Goal: Check status: Check status

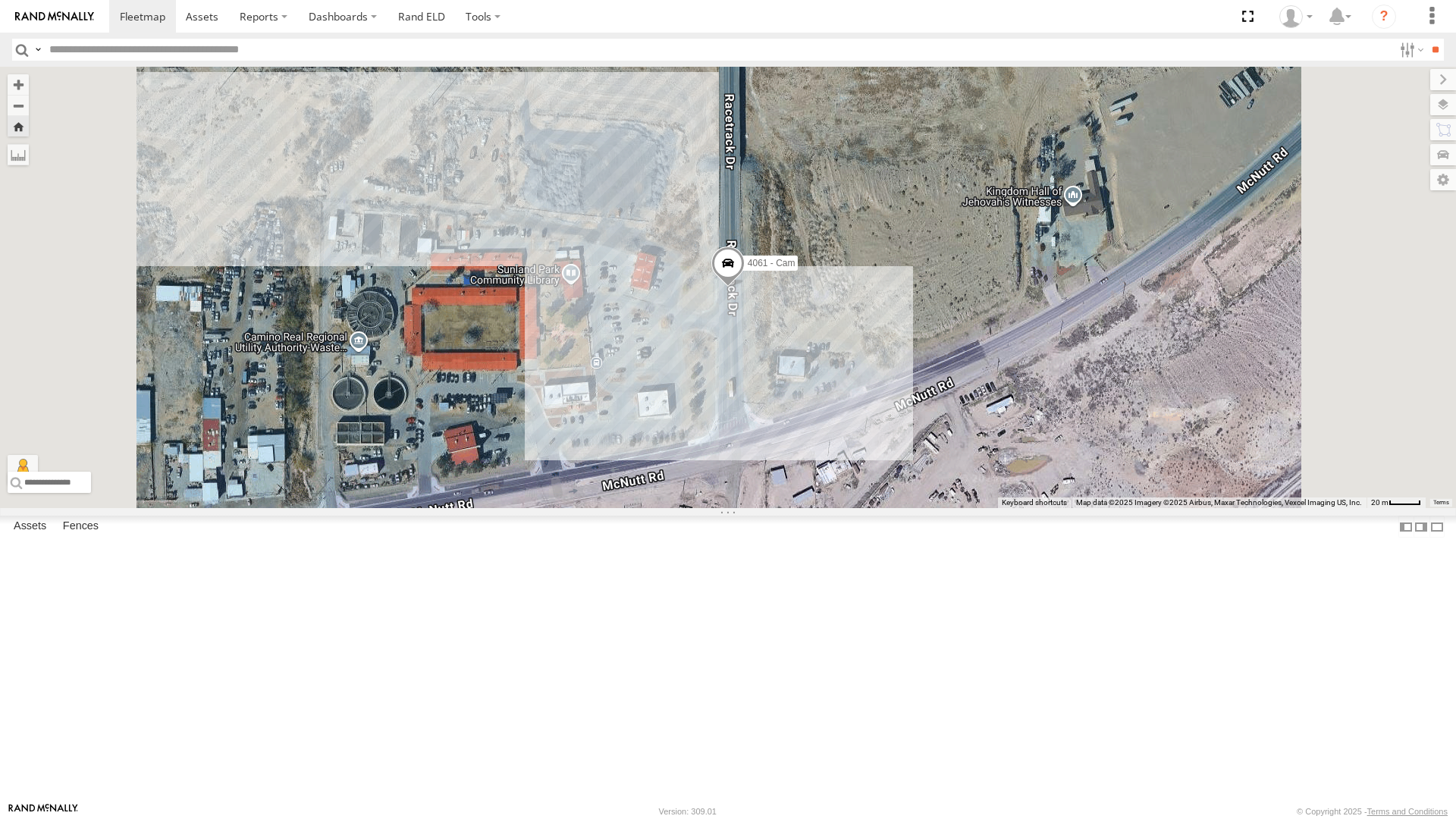
click at [790, 224] on div "4061 - Cam" at bounding box center [728, 288] width 1456 height 442
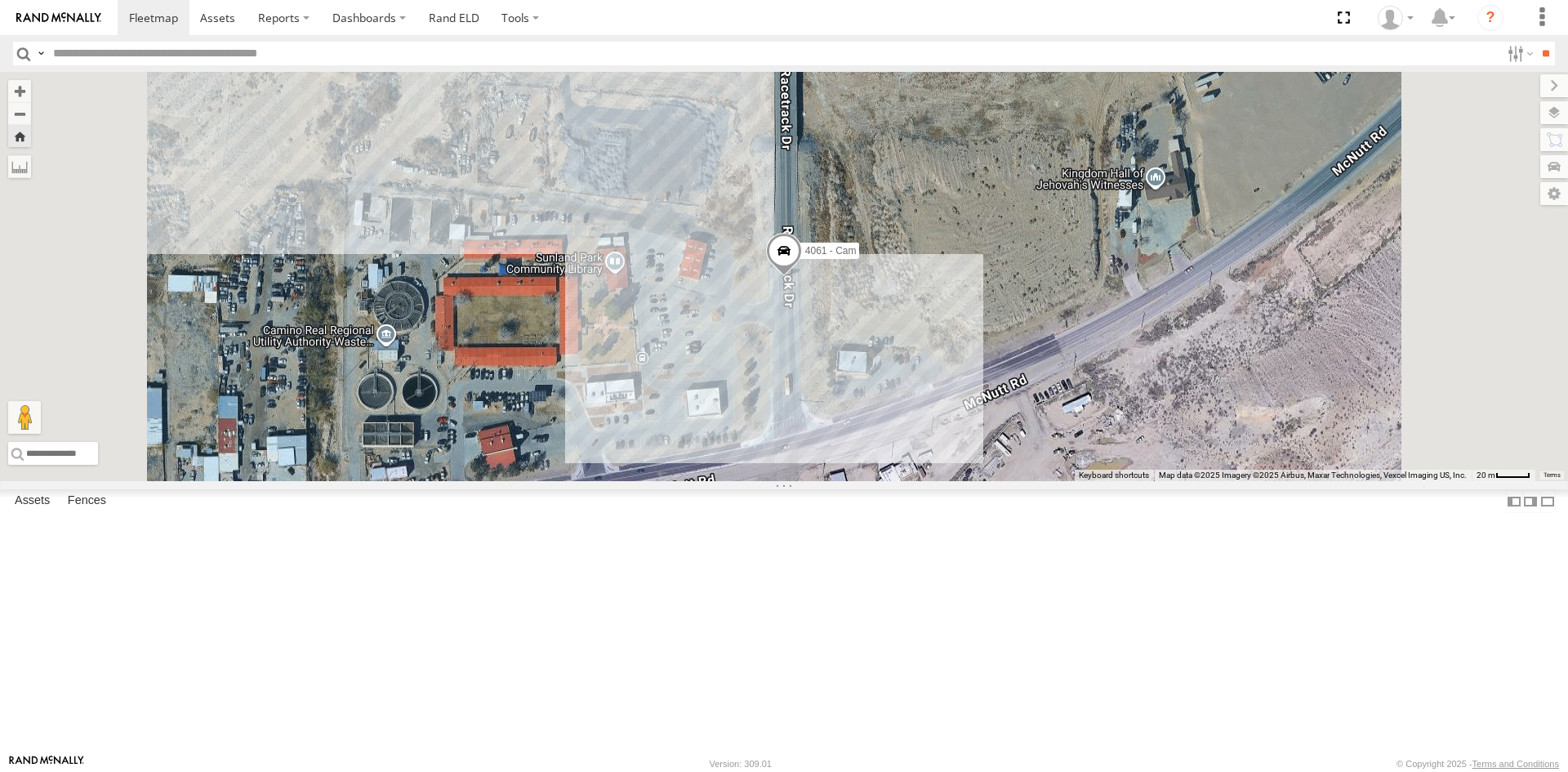
click at [844, 184] on div "4061 - Cam" at bounding box center [784, 276] width 1568 height 409
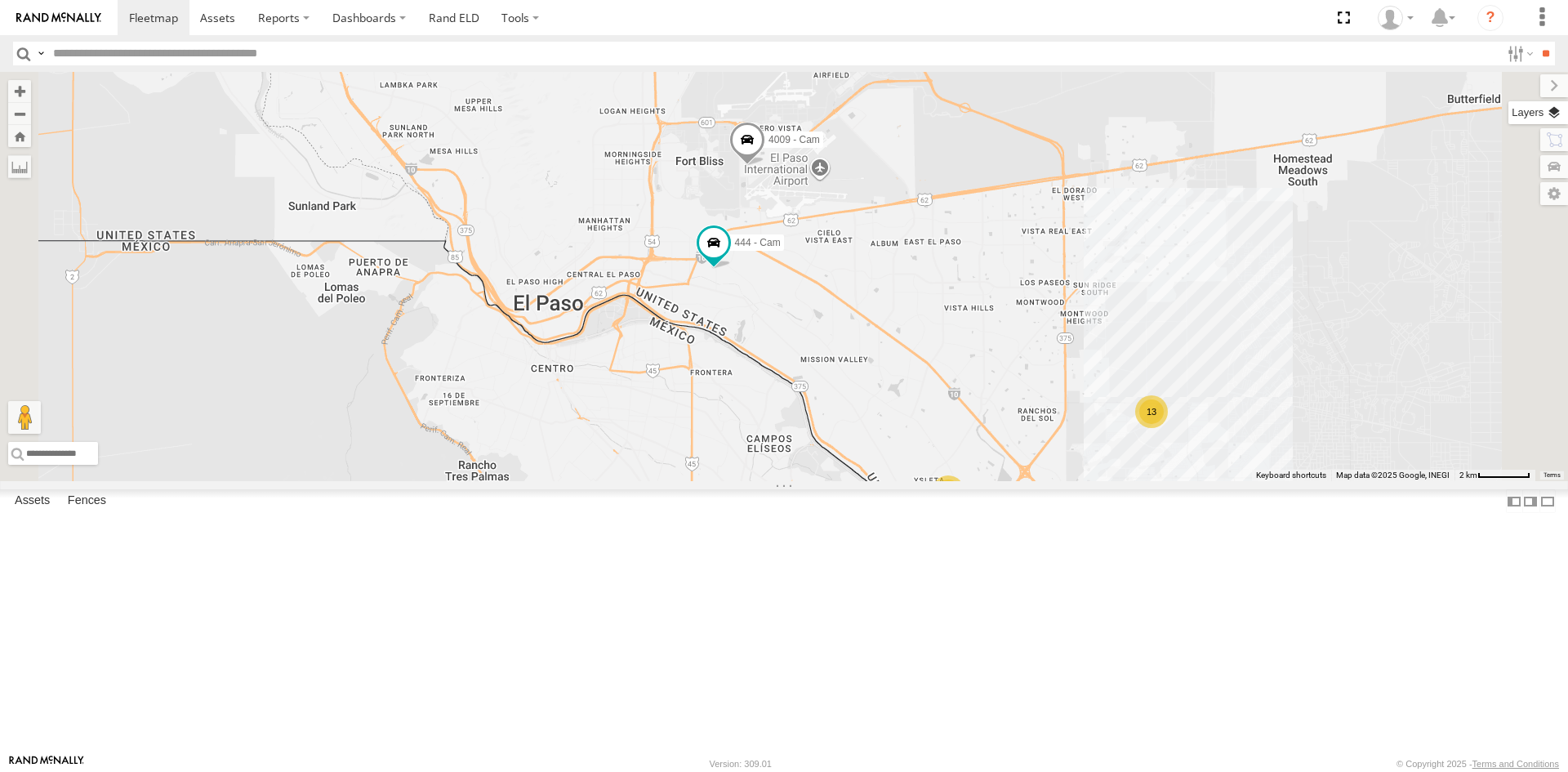
click at [1553, 108] on label at bounding box center [1538, 112] width 60 height 23
click at [0, 0] on span "Basemaps" at bounding box center [0, 0] width 0 height 0
click at [0, 0] on span "Satellite + Roadmap" at bounding box center [0, 0] width 0 height 0
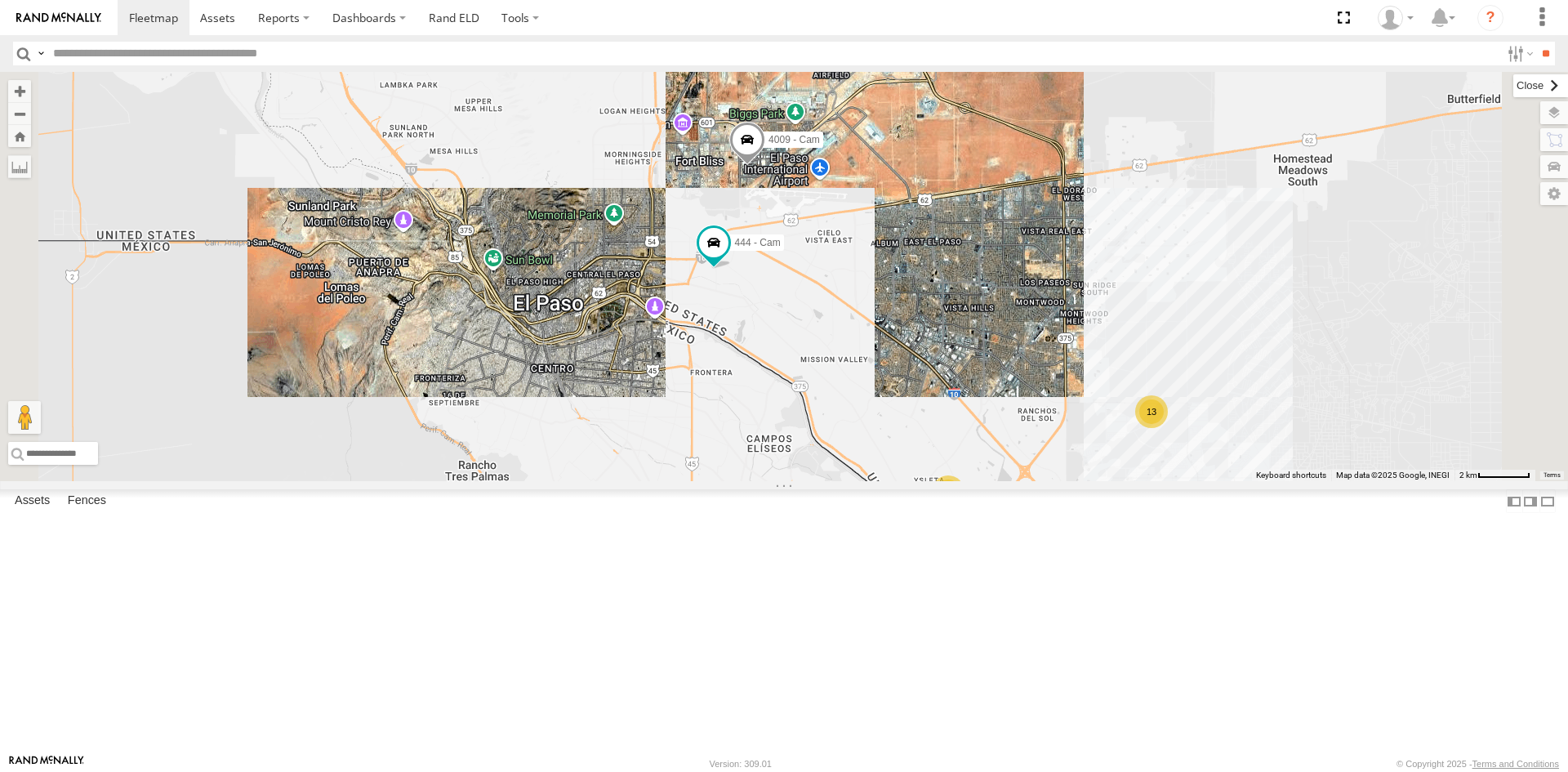
click at [1513, 82] on label at bounding box center [1541, 86] width 55 height 23
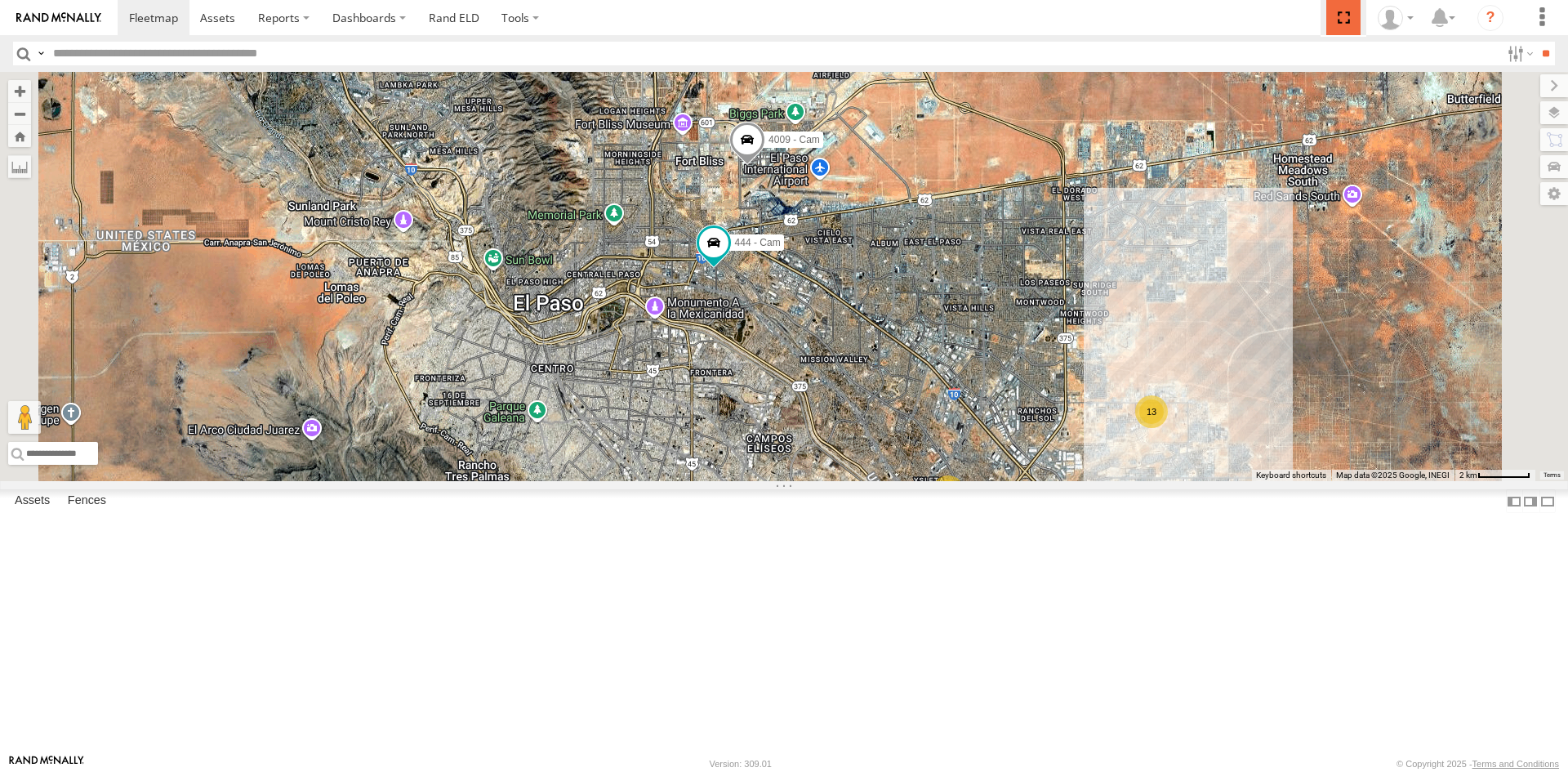
click at [1343, 19] on span at bounding box center [1342, 17] width 33 height 35
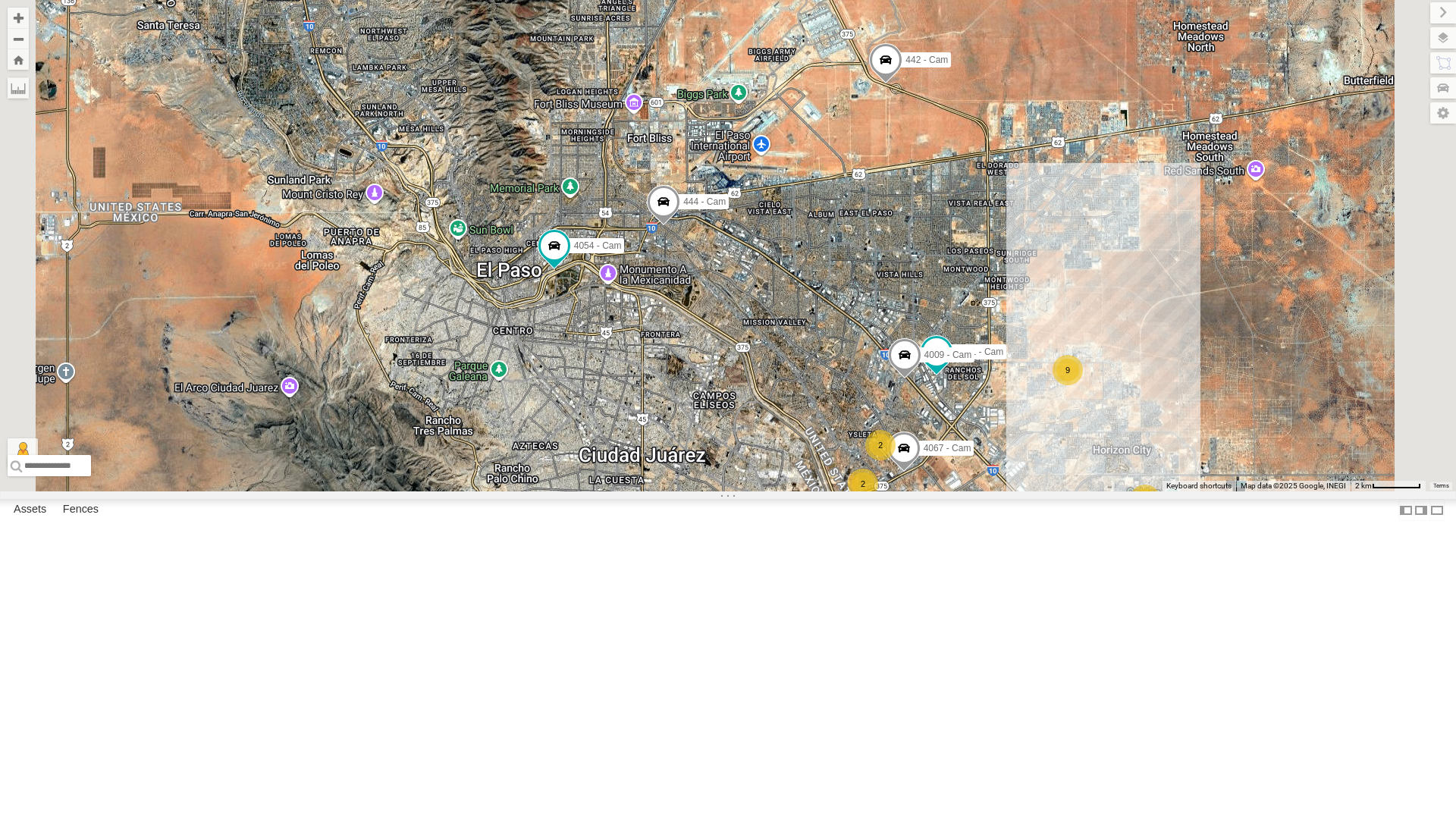
click at [902, 84] on span at bounding box center [886, 64] width 33 height 41
click at [822, 67] on label at bounding box center [808, 61] width 27 height 10
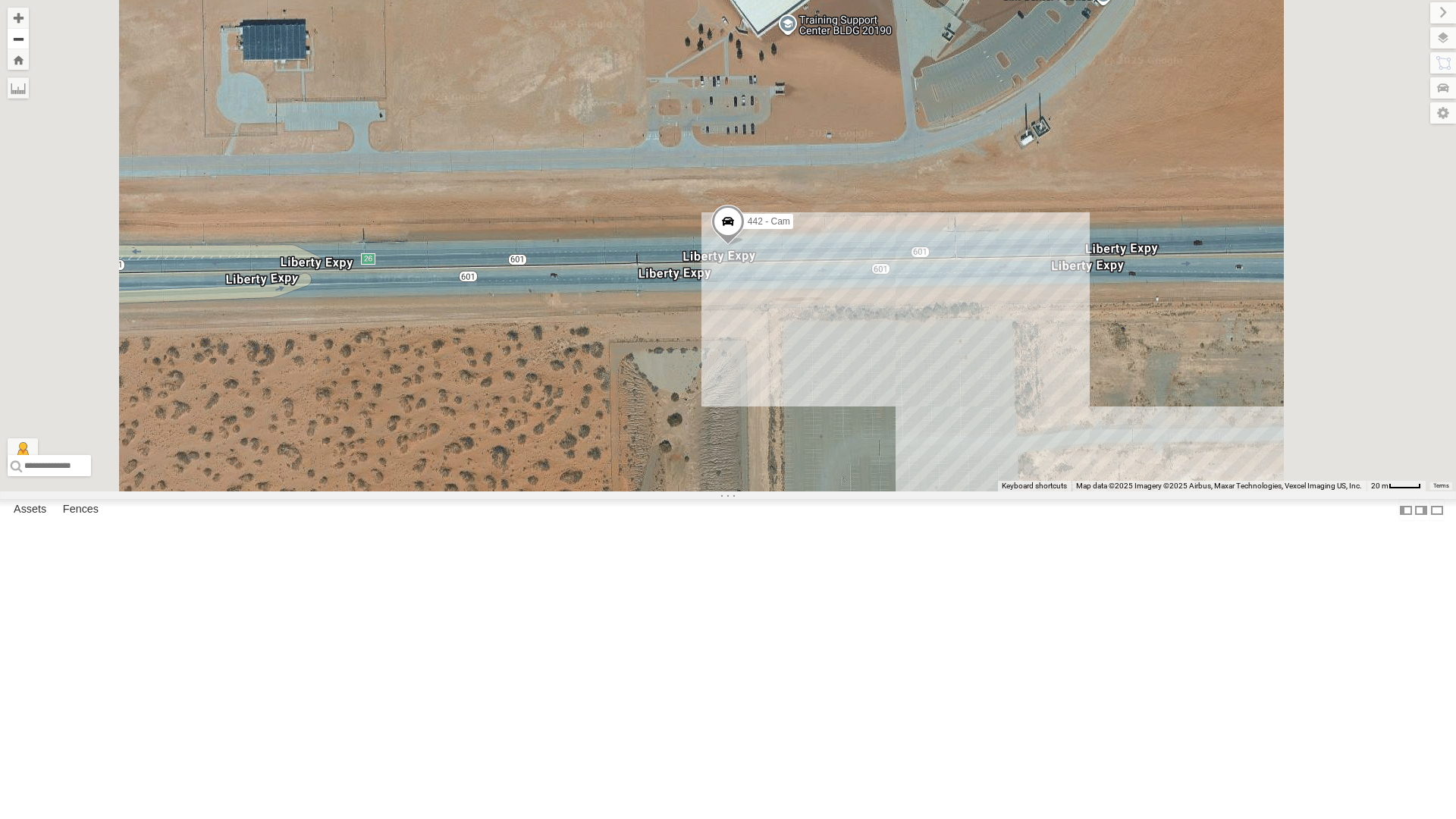
click at [29, 44] on button "Zoom out" at bounding box center [18, 38] width 21 height 21
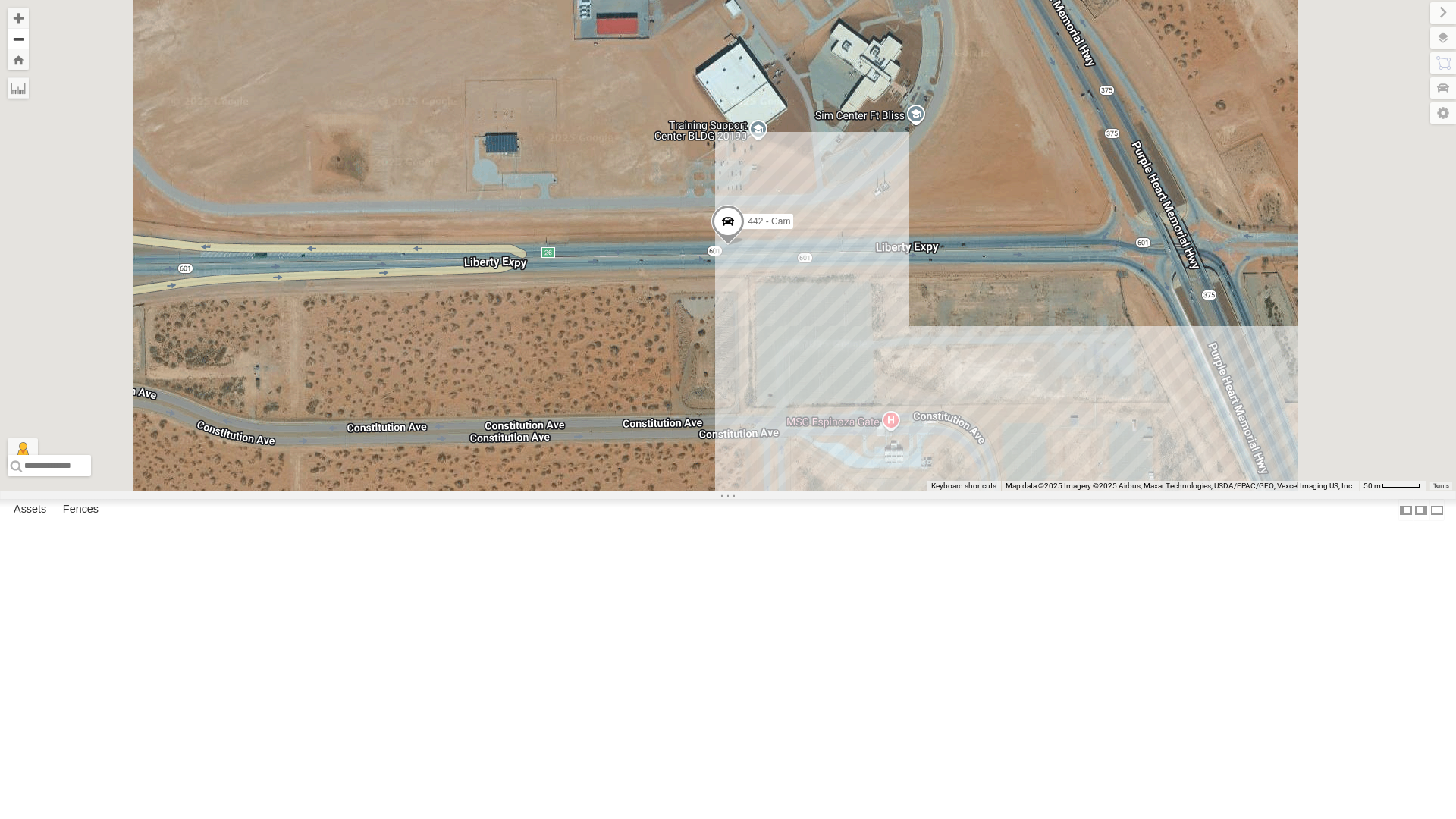
click at [29, 44] on button "Zoom out" at bounding box center [18, 38] width 21 height 21
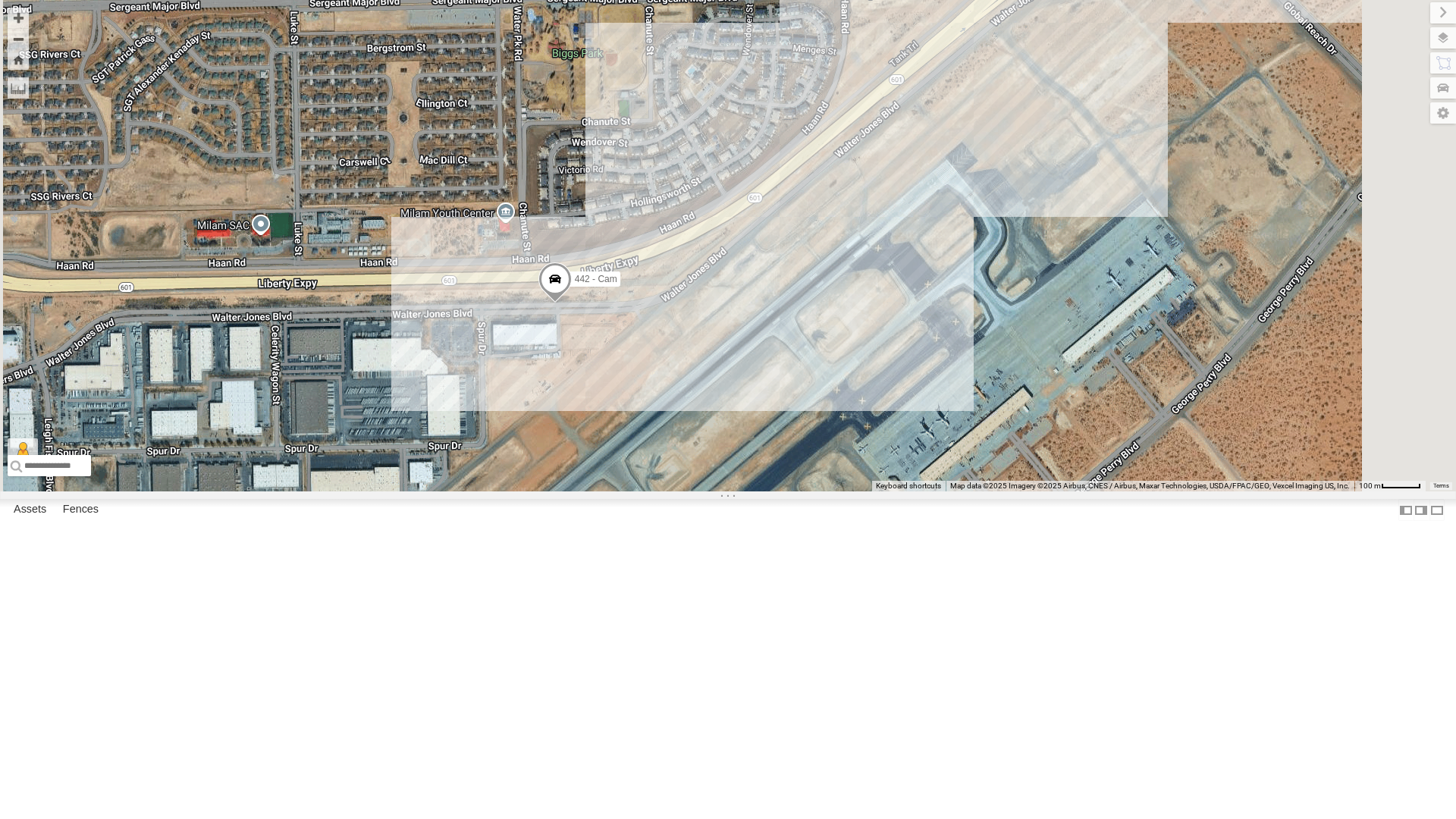
click at [0, 0] on div "4061 - Cam" at bounding box center [0, 0] width 0 height 0
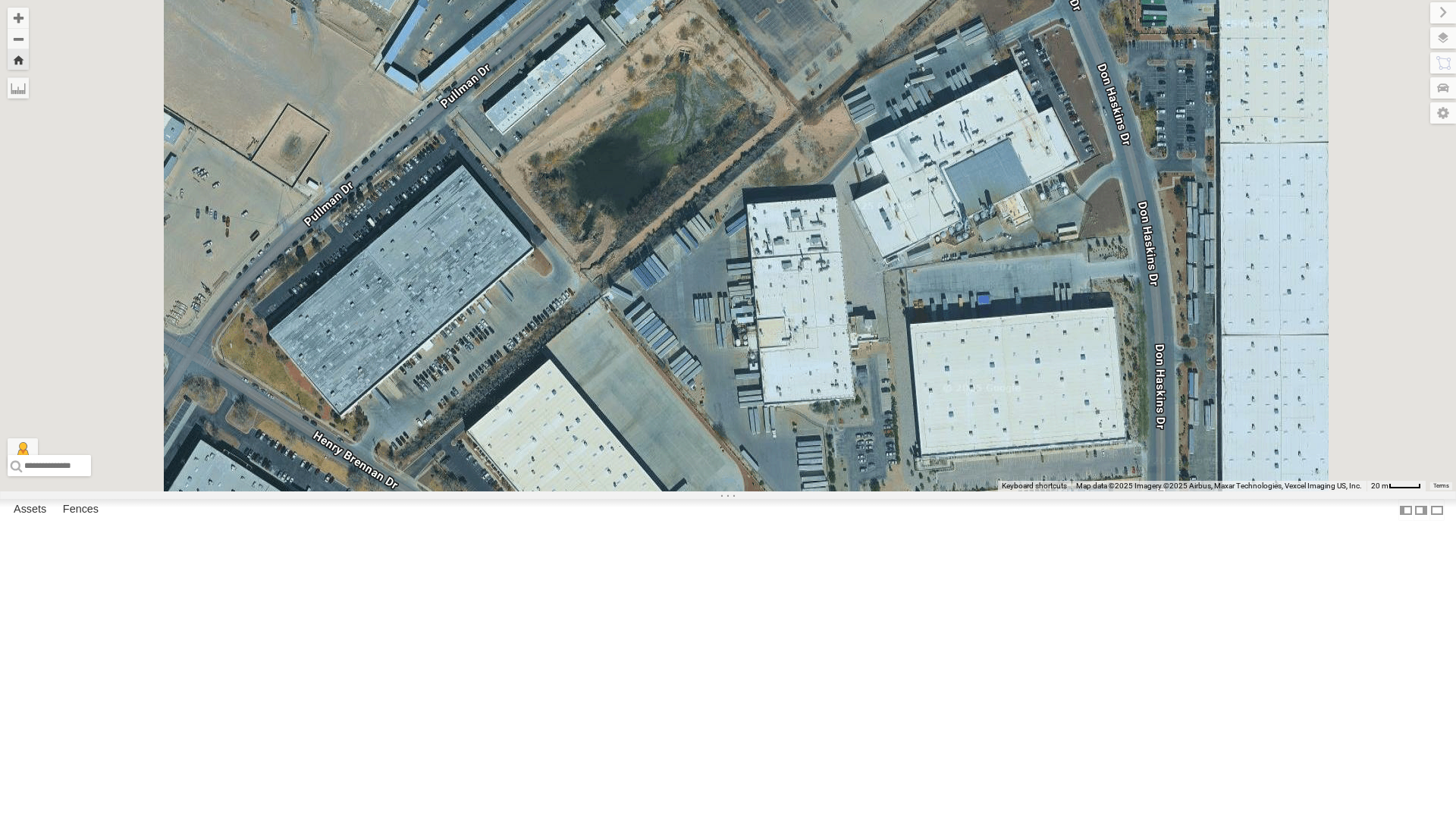
click at [0, 0] on div "442 - Cam" at bounding box center [0, 0] width 0 height 0
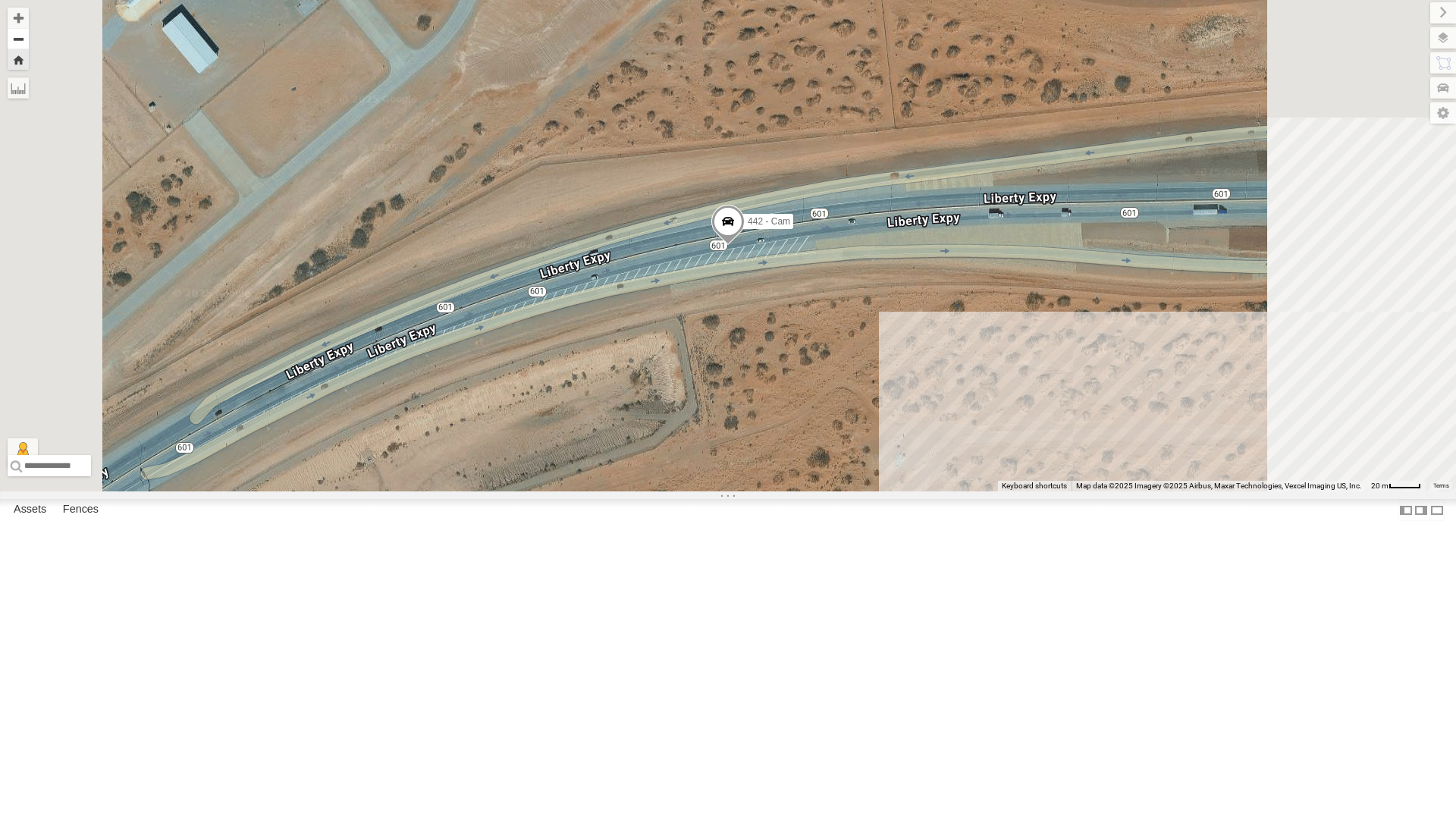
click at [29, 35] on button "Zoom out" at bounding box center [18, 38] width 21 height 21
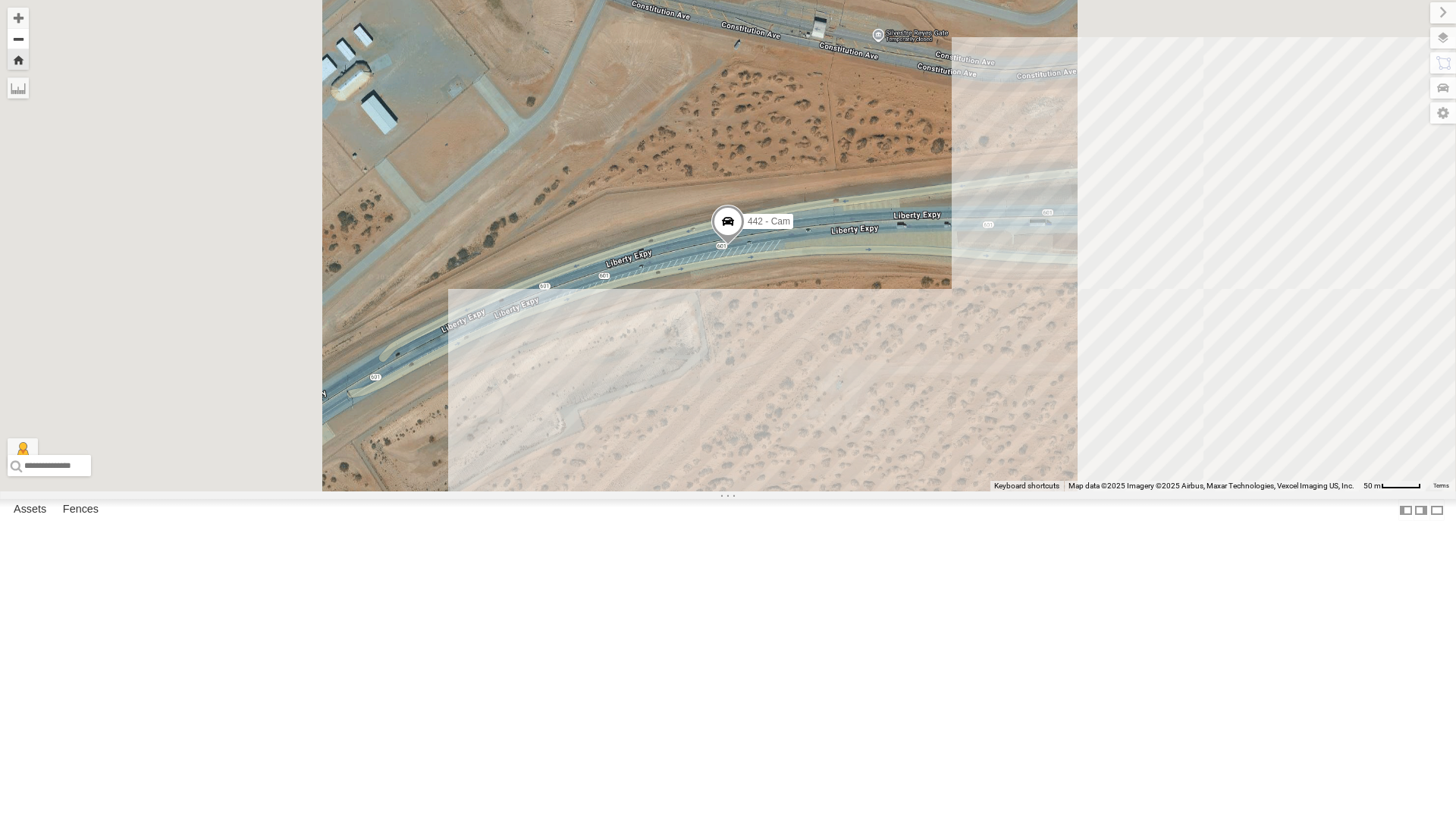
click at [29, 35] on button "Zoom out" at bounding box center [18, 38] width 21 height 21
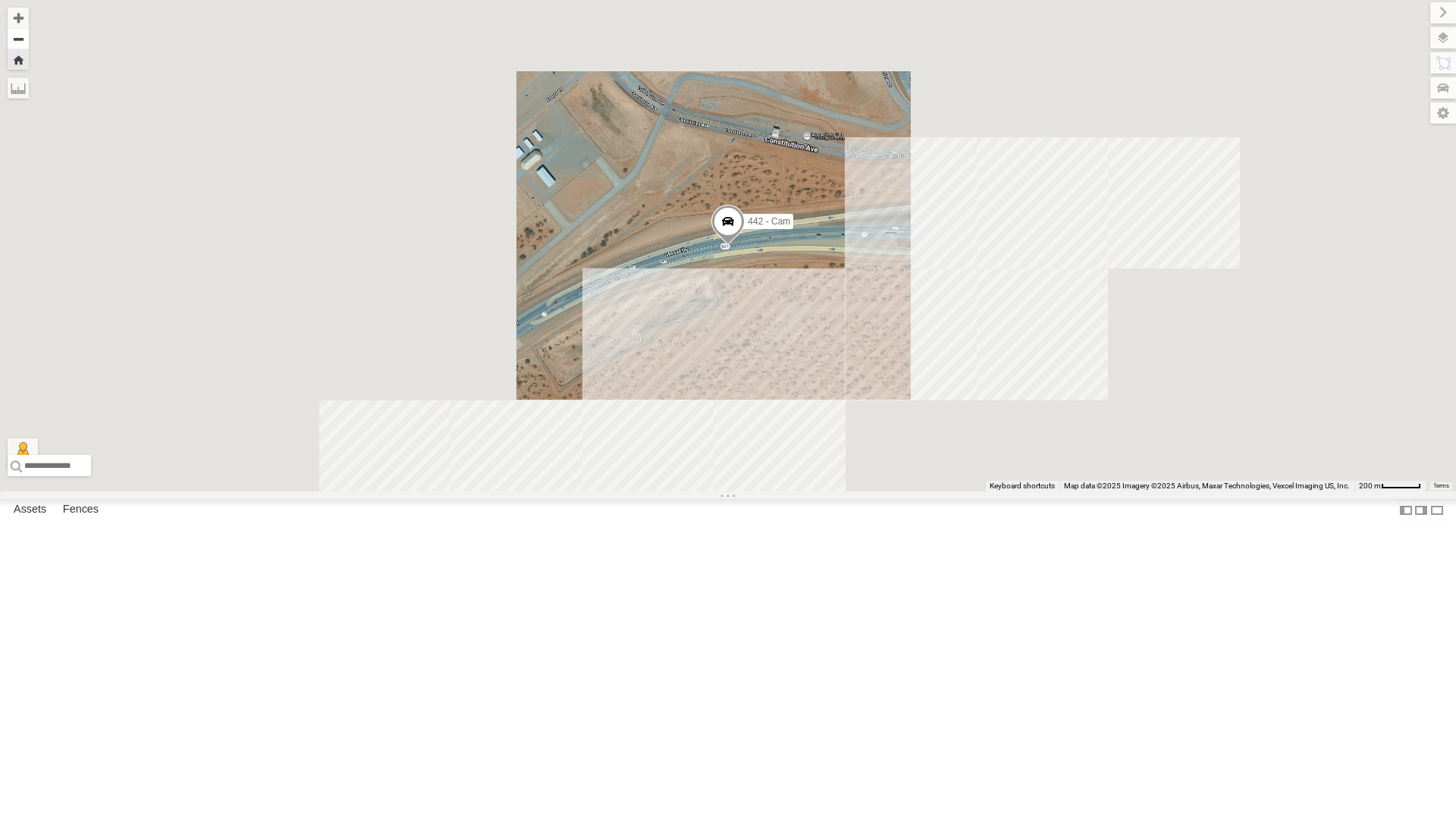
click at [29, 35] on button "Zoom out" at bounding box center [18, 38] width 21 height 21
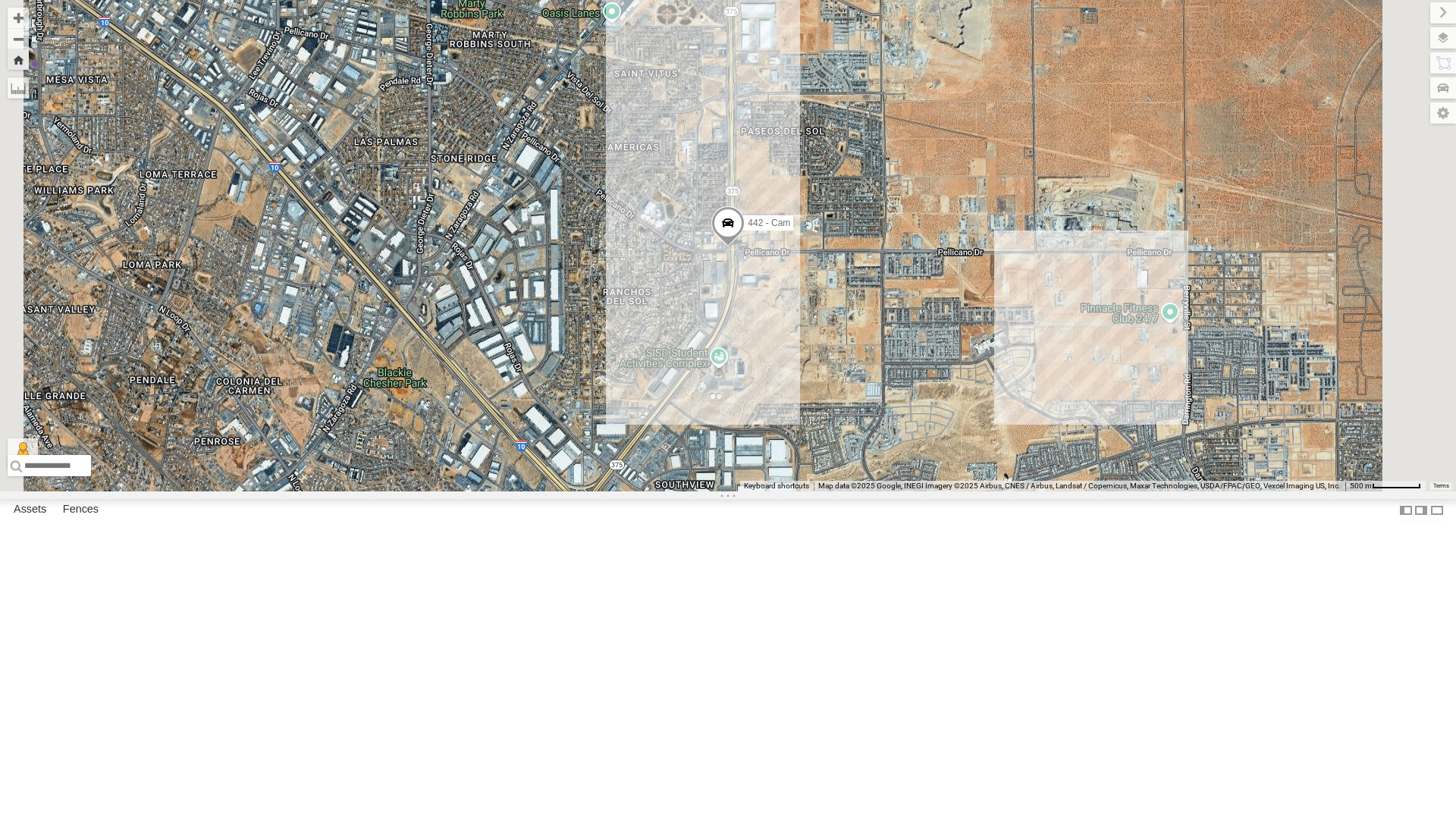
click at [0, 0] on div "All Assets" at bounding box center [0, 0] width 0 height 0
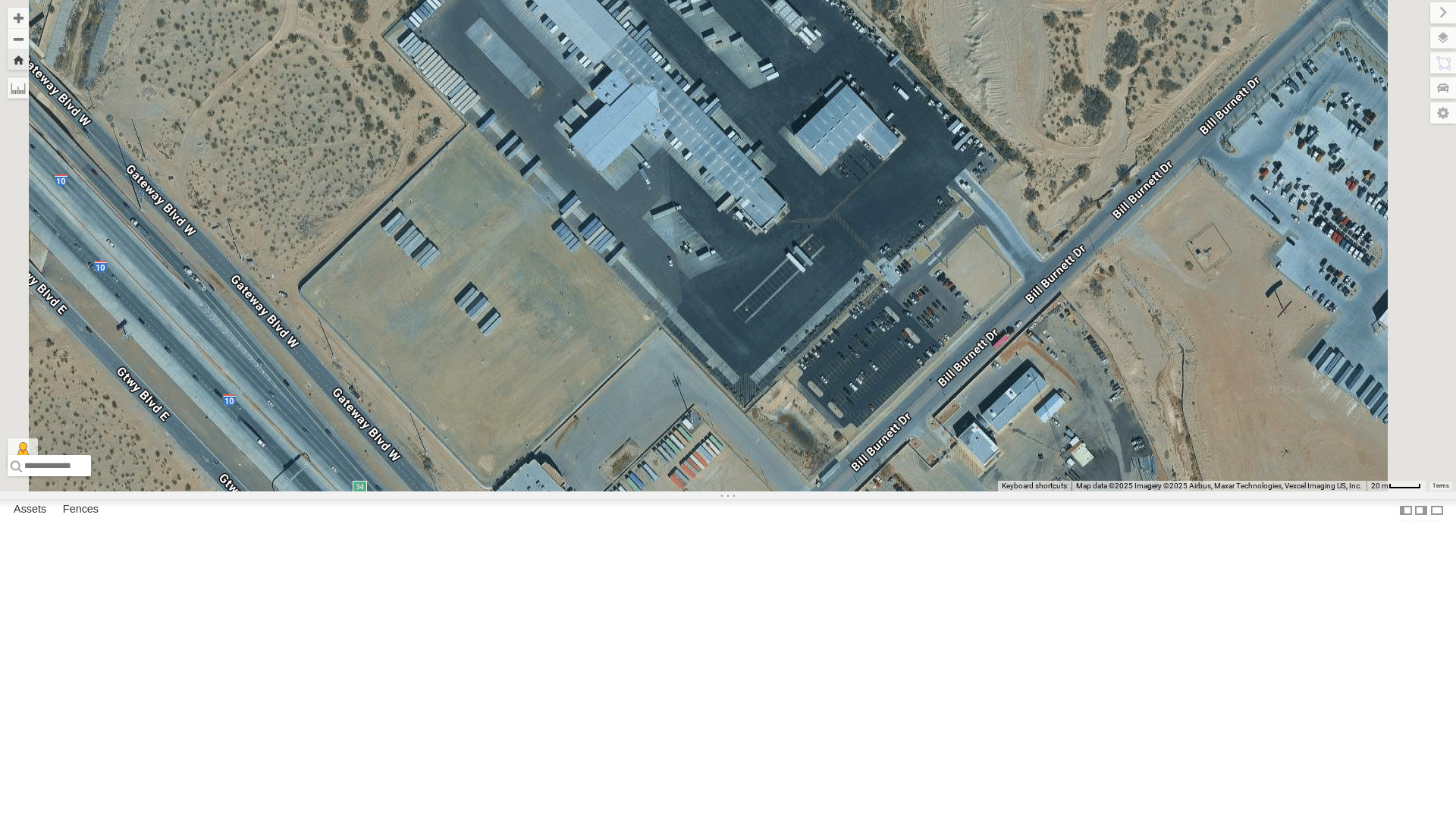
click at [0, 0] on div "212 - Cam" at bounding box center [0, 0] width 0 height 0
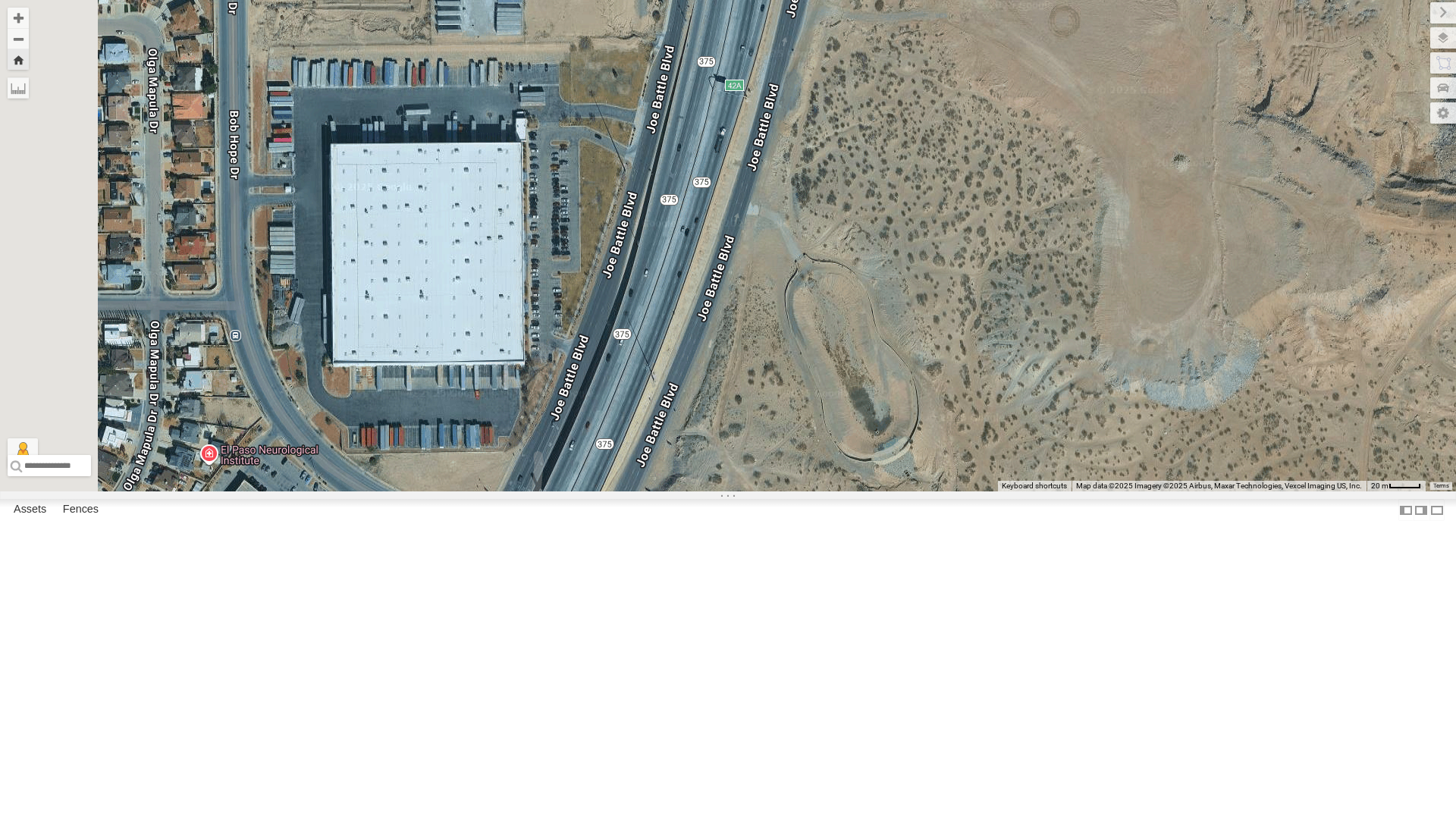
click at [0, 0] on div "212 - Cam" at bounding box center [0, 0] width 0 height 0
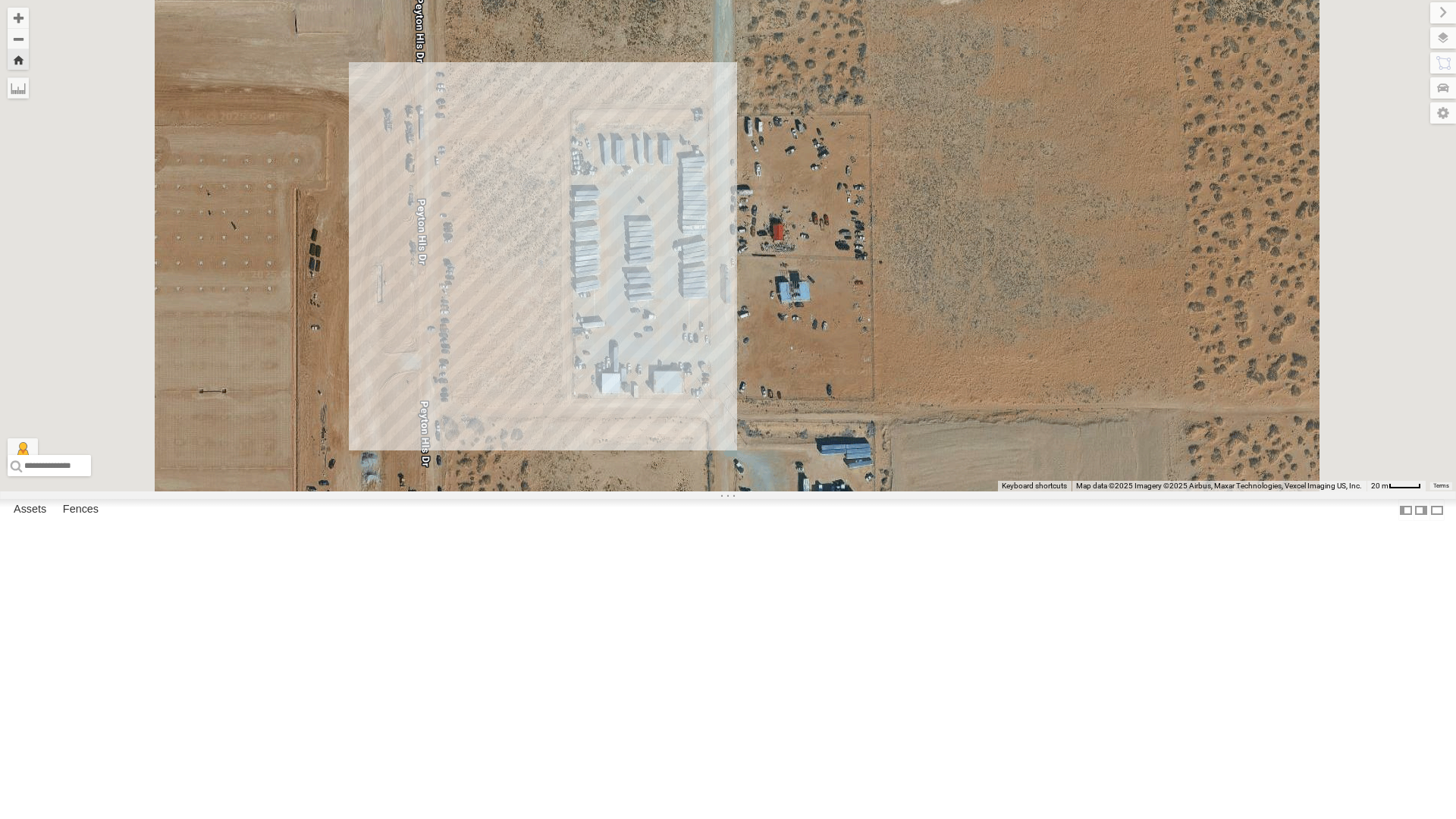
click at [0, 0] on div "All Assets" at bounding box center [0, 0] width 0 height 0
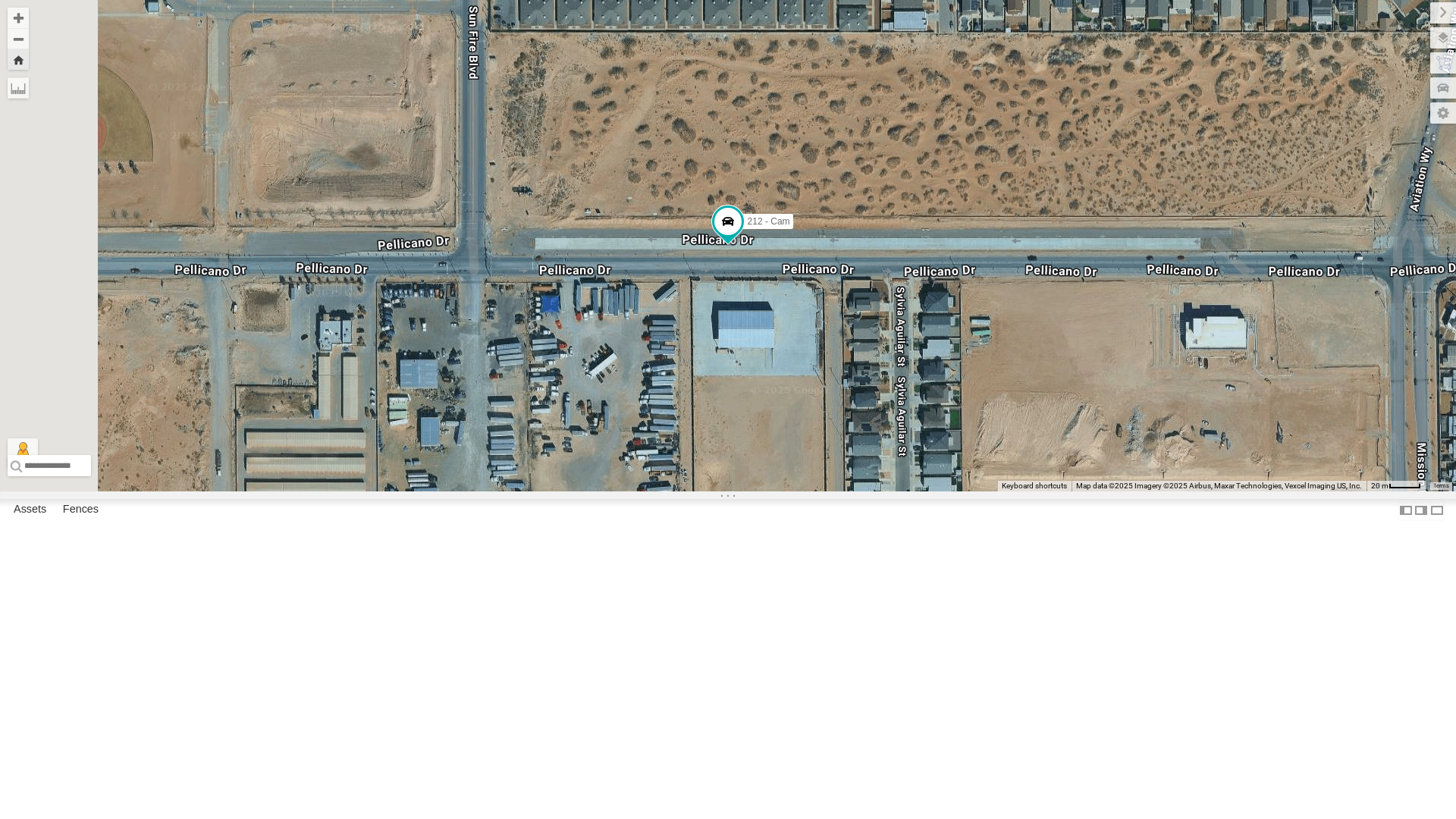
click at [0, 0] on div "442 - Cam" at bounding box center [0, 0] width 0 height 0
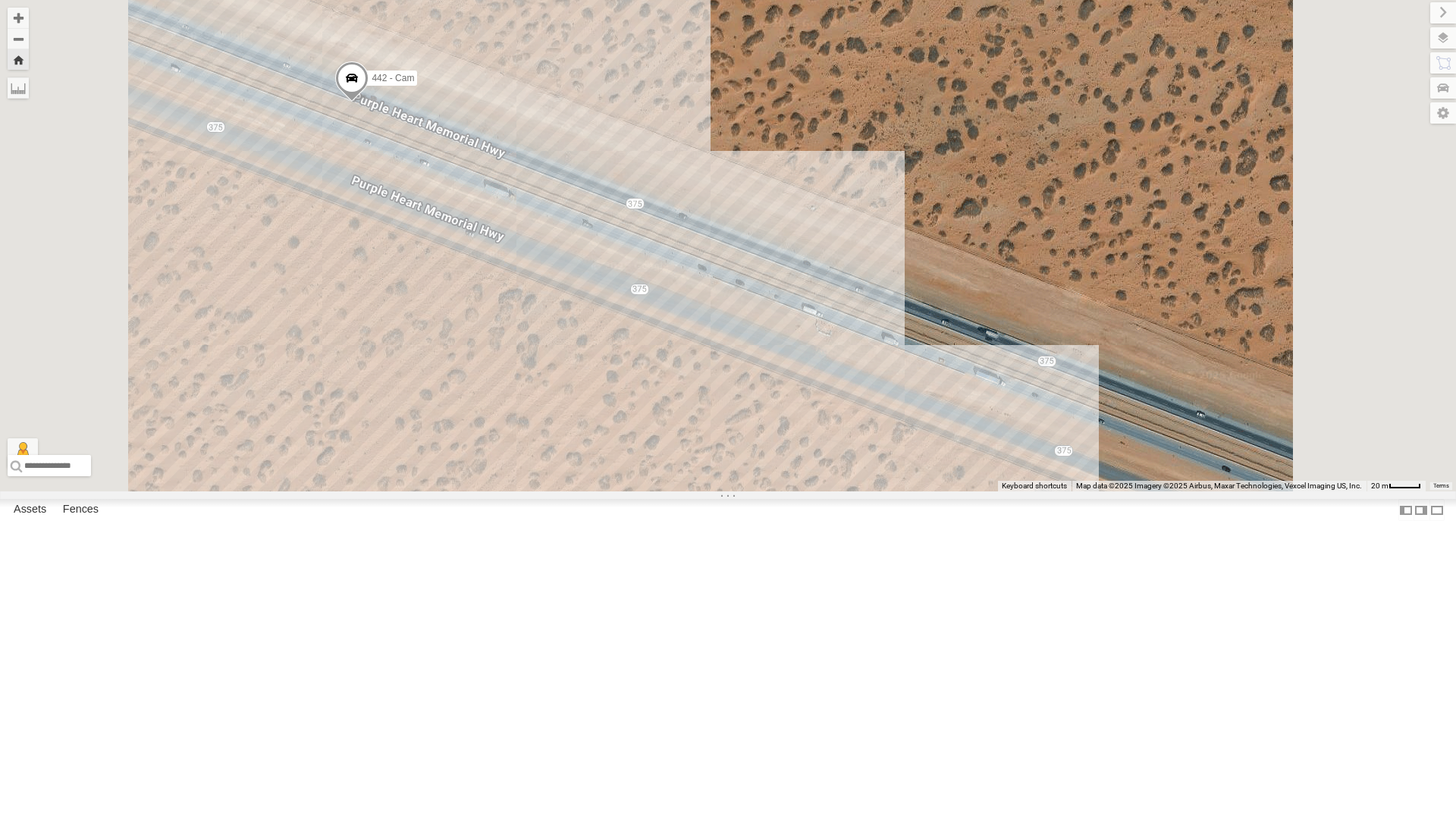
click at [0, 0] on div "442 - Cam" at bounding box center [0, 0] width 0 height 0
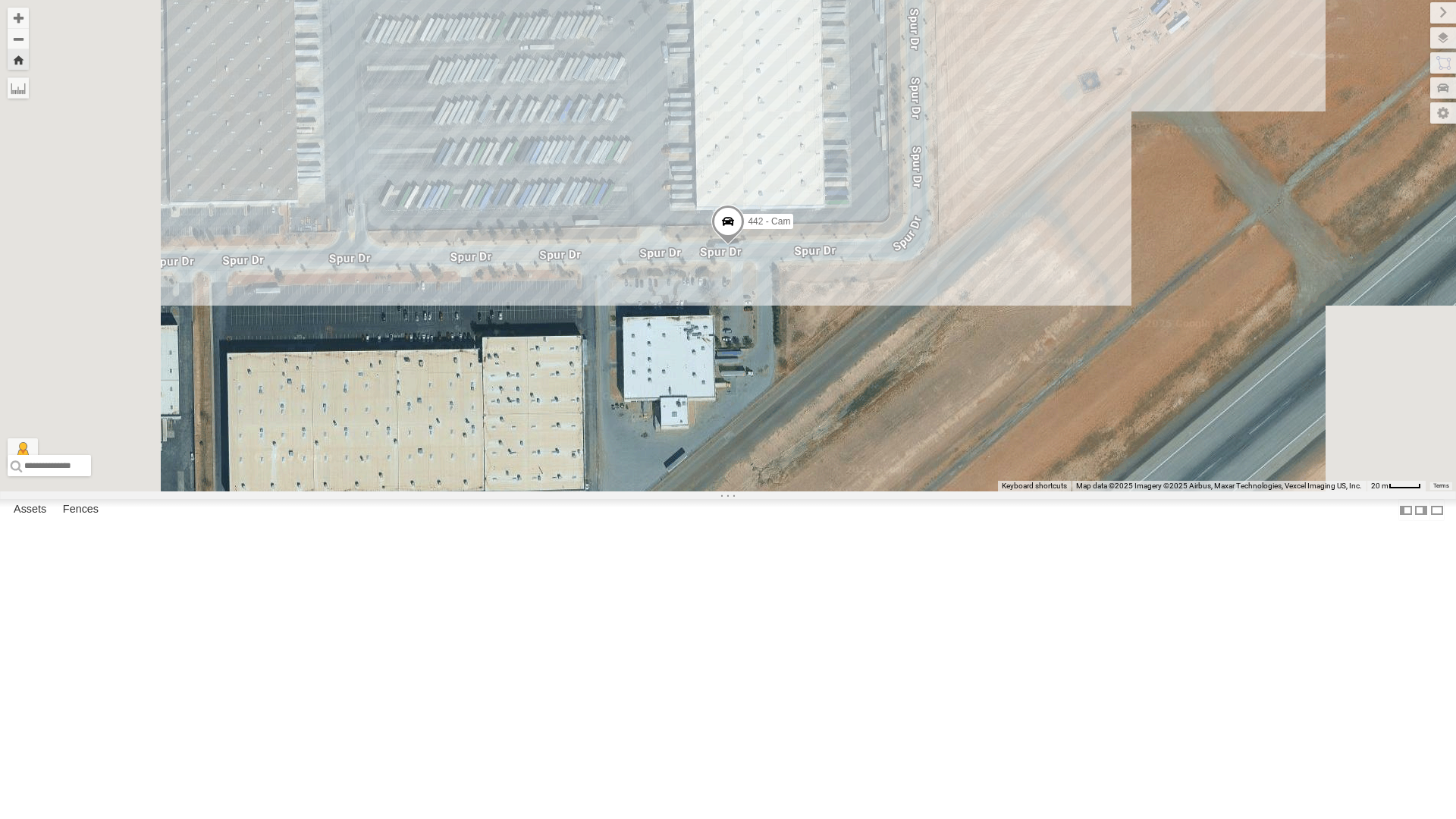
click at [0, 0] on div "All Assets" at bounding box center [0, 0] width 0 height 0
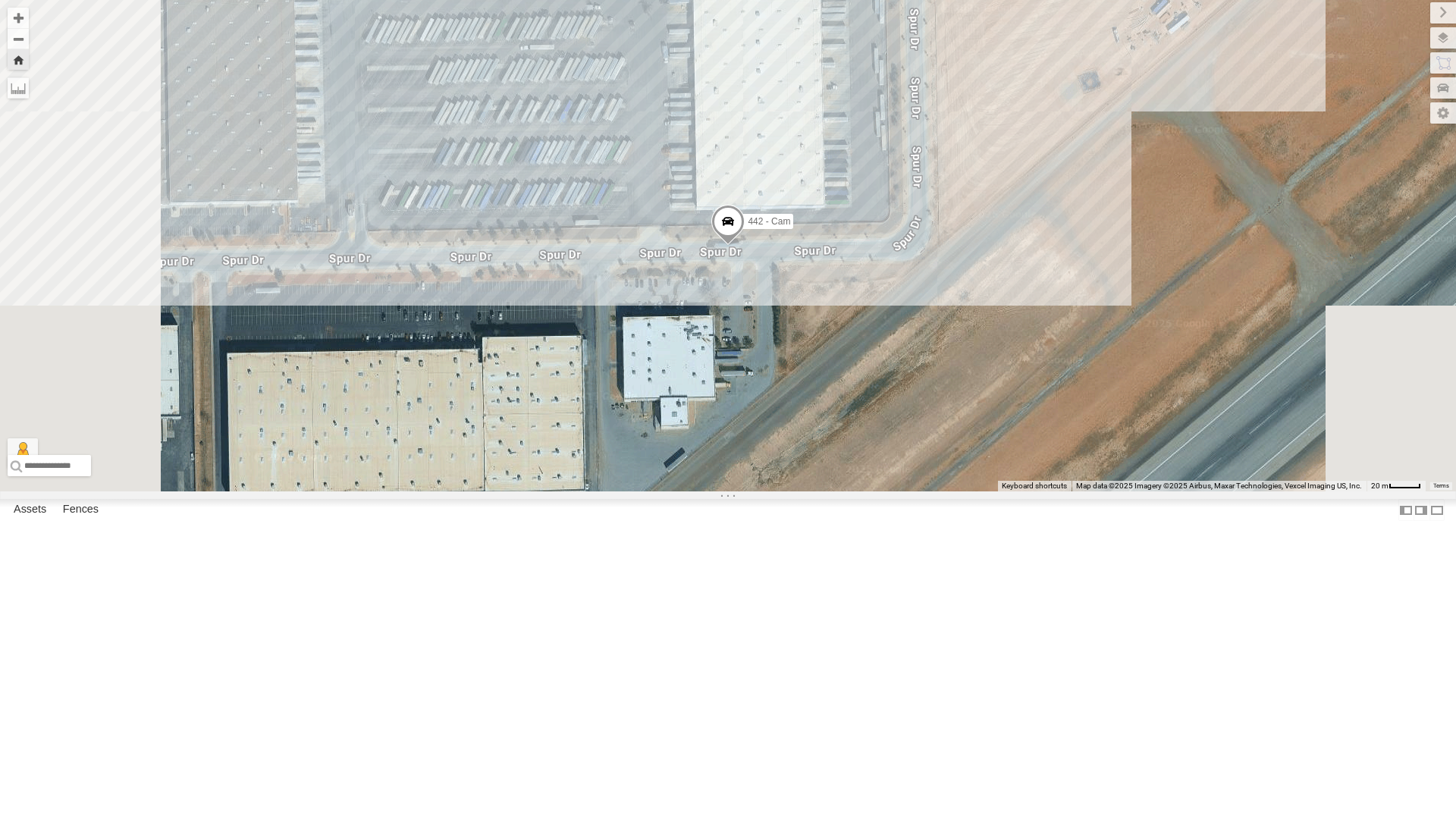
click at [0, 0] on div "All Assets" at bounding box center [0, 0] width 0 height 0
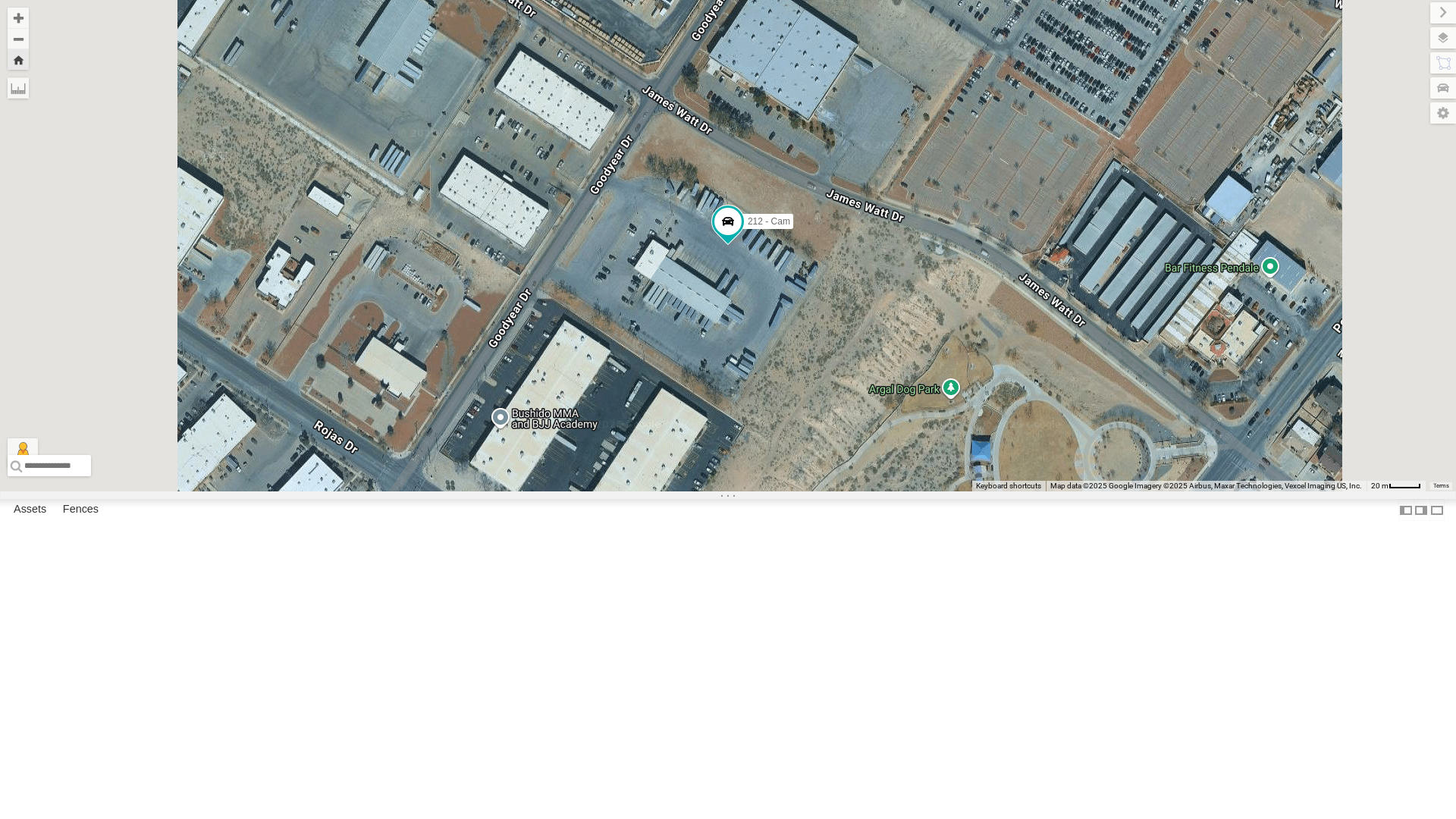
click at [0, 0] on div "All Assets" at bounding box center [0, 0] width 0 height 0
